Goal: Navigation & Orientation: Find specific page/section

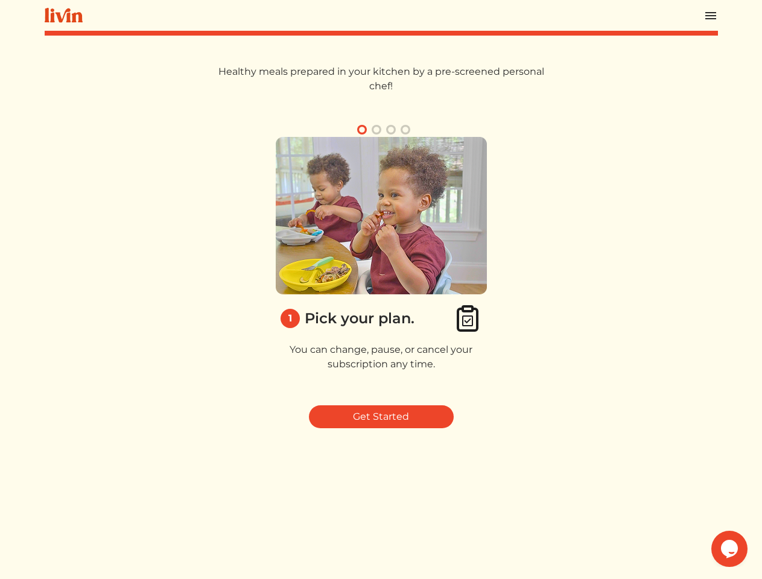
click at [381, 289] on img at bounding box center [381, 215] width 211 height 157
click at [710, 15] on img at bounding box center [710, 15] width 14 height 14
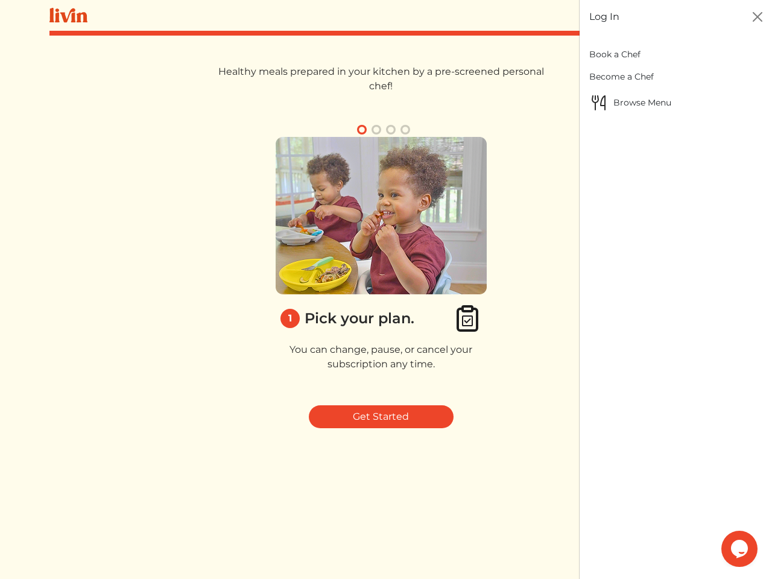
click at [376, 130] on div at bounding box center [386, 289] width 772 height 579
click at [391, 130] on button "button" at bounding box center [391, 129] width 14 height 14
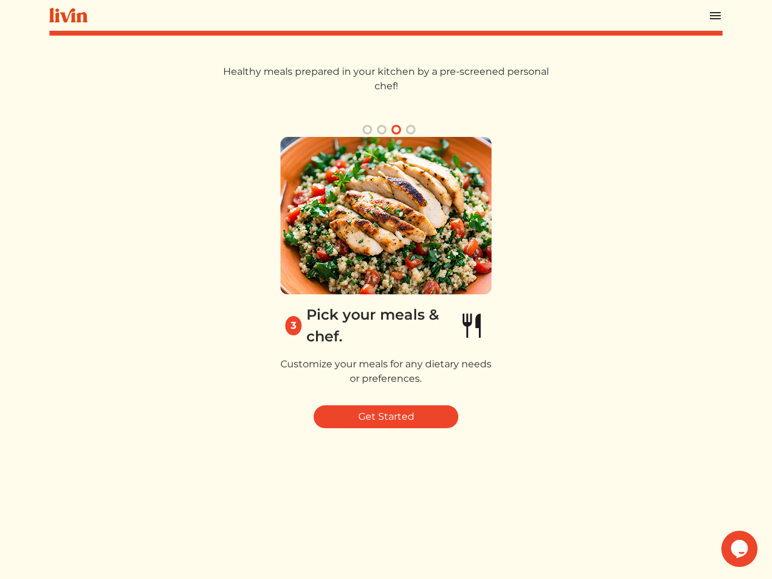
click at [405, 130] on button "button" at bounding box center [410, 129] width 14 height 14
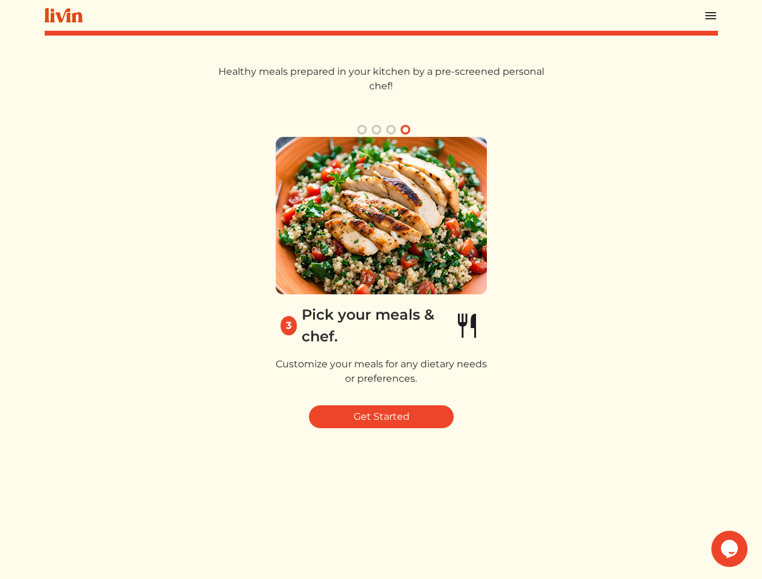
click at [381, 266] on img at bounding box center [380, 215] width 211 height 157
click at [729, 549] on icon "Chat widget" at bounding box center [729, 549] width 17 height 18
